Goal: Transaction & Acquisition: Purchase product/service

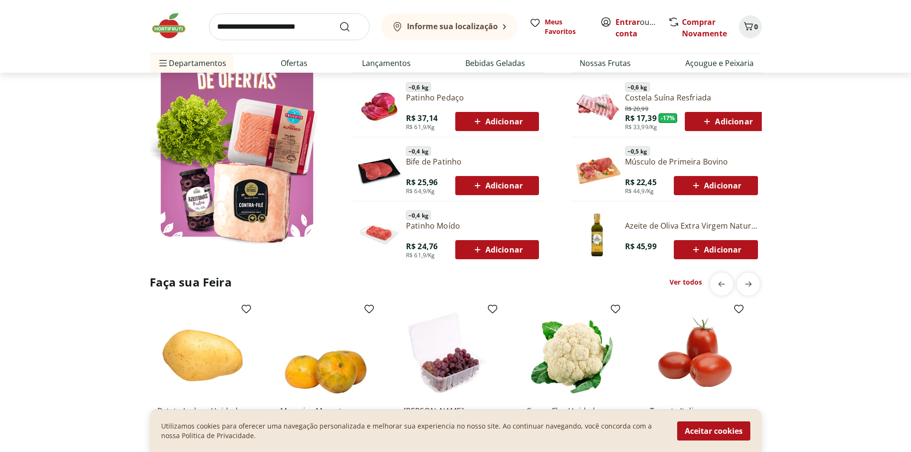
scroll to position [478, 0]
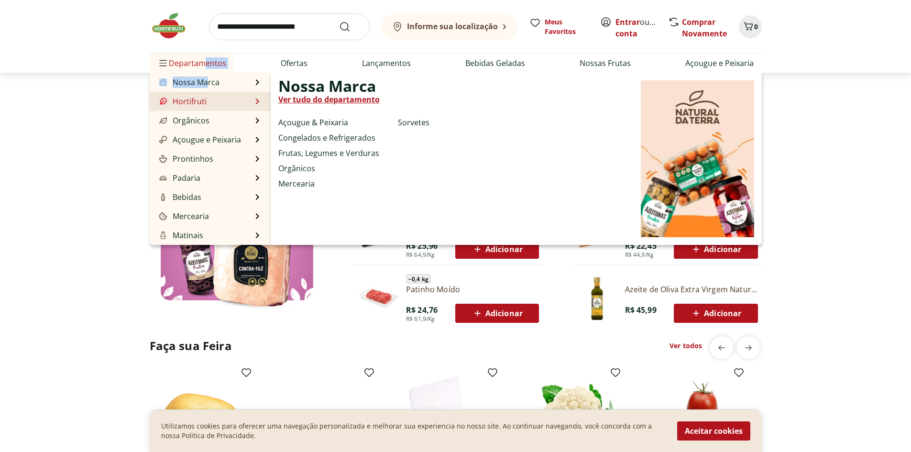
drag, startPoint x: 201, startPoint y: 66, endPoint x: 220, endPoint y: 103, distance: 40.9
click at [210, 73] on li "Departamentos Nossa Marca Nossa Marca Ver tudo do departamento Açougue & Peixar…" at bounding box center [192, 63] width 84 height 19
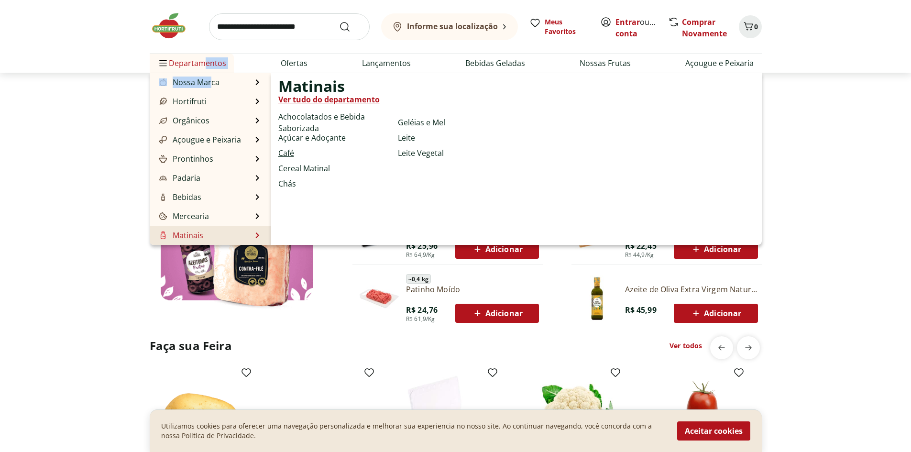
click at [291, 152] on link "Café" at bounding box center [286, 152] width 16 height 11
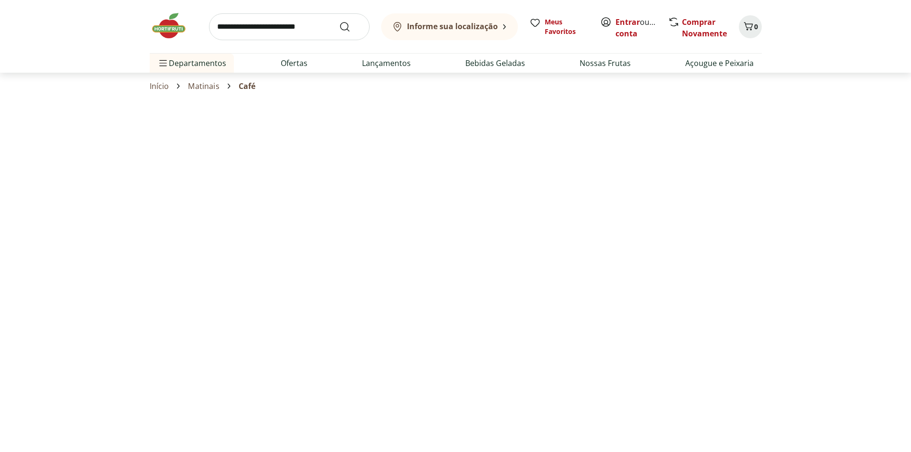
select select "**********"
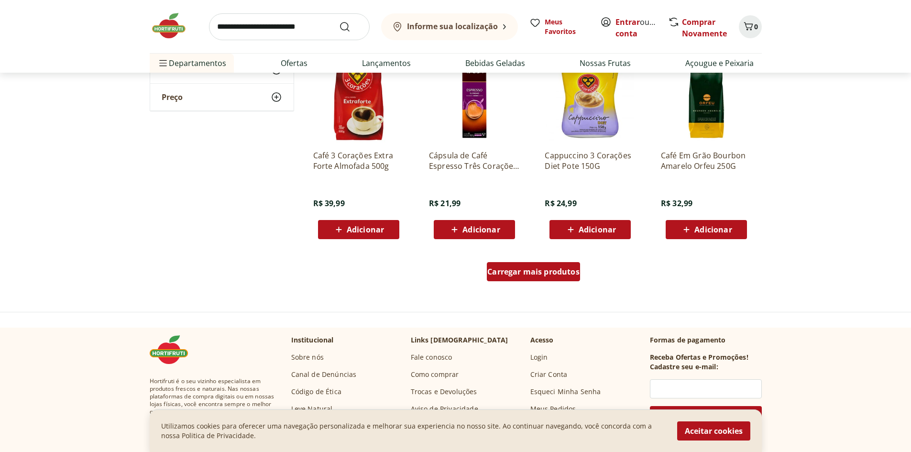
scroll to position [465, 0]
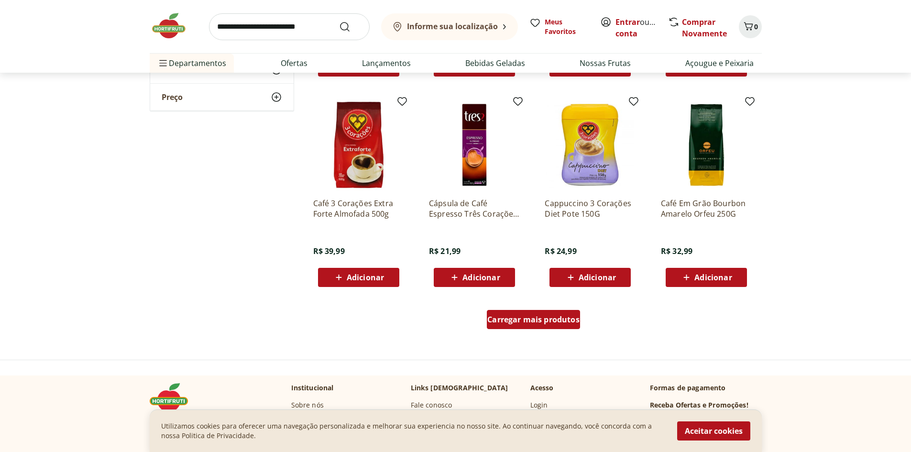
click at [548, 326] on div "Carregar mais produtos" at bounding box center [533, 319] width 93 height 19
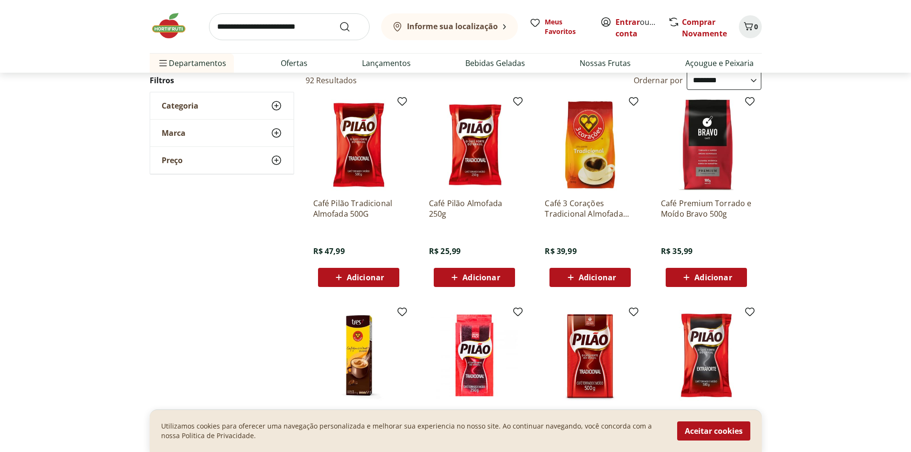
scroll to position [0, 0]
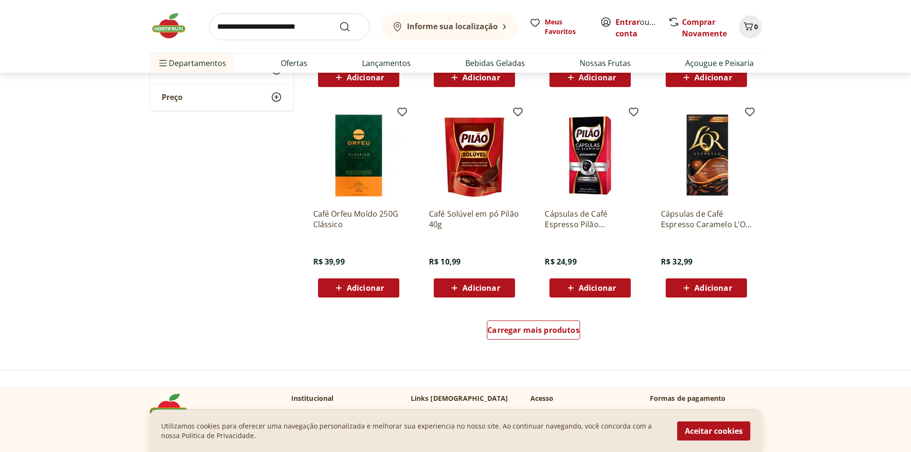
scroll to position [1100, 0]
